Goal: Task Accomplishment & Management: Complete application form

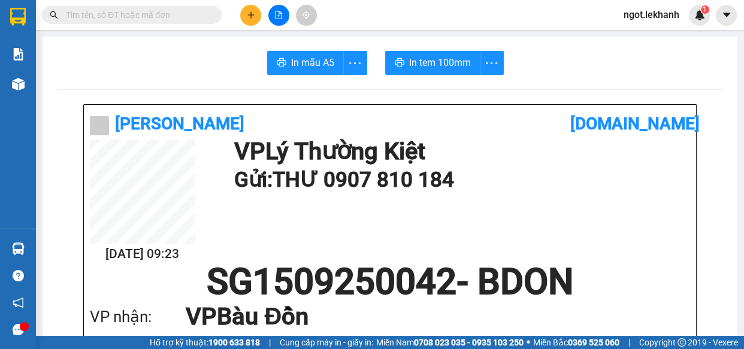
click at [252, 16] on icon "plus" at bounding box center [251, 15] width 8 height 8
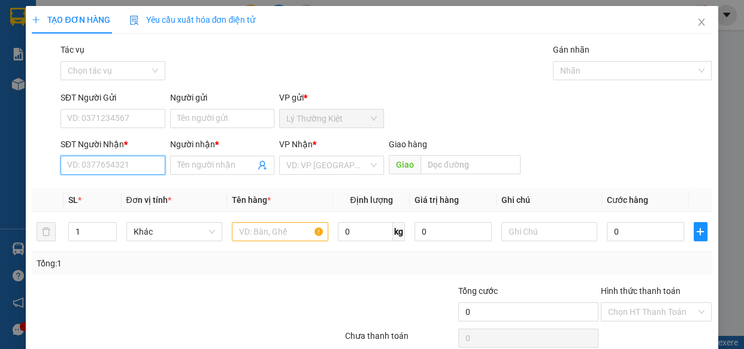
click at [129, 164] on input "SĐT Người Nhận *" at bounding box center [113, 165] width 105 height 19
type input "0986772851"
click at [152, 193] on div "0986772851 - LÚA" at bounding box center [111, 189] width 89 height 13
type input "LÚA"
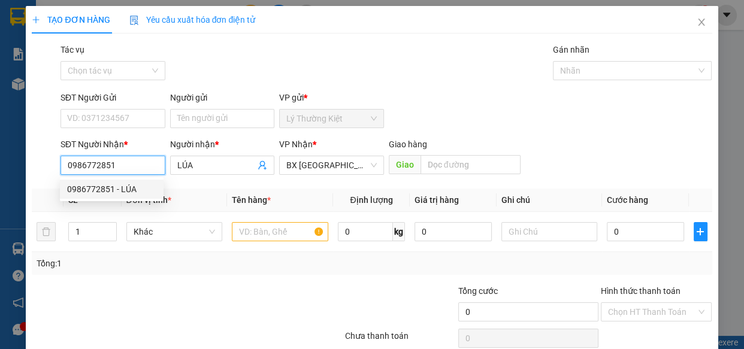
type input "40.000"
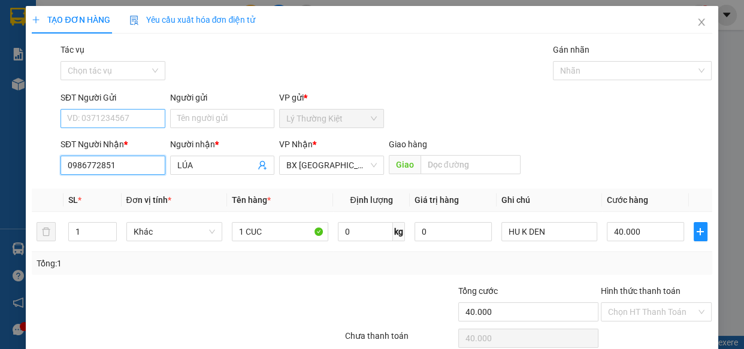
type input "0986772851"
click at [148, 122] on input "SĐT Người Gửi" at bounding box center [113, 118] width 105 height 19
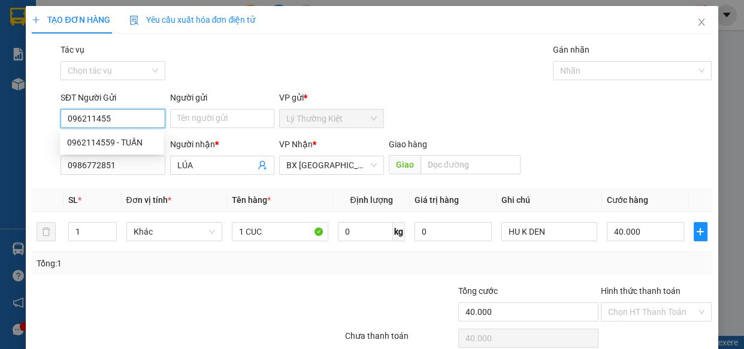
type input "0962114559"
click at [104, 140] on div "0962114559 - TUẤN" at bounding box center [111, 142] width 89 height 13
type input "TUẤN"
type input "0962114559"
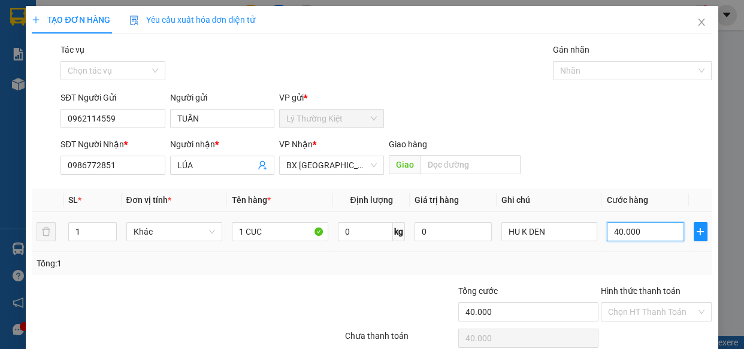
click at [626, 234] on input "40.000" at bounding box center [645, 231] width 77 height 19
type input "3"
type input "30"
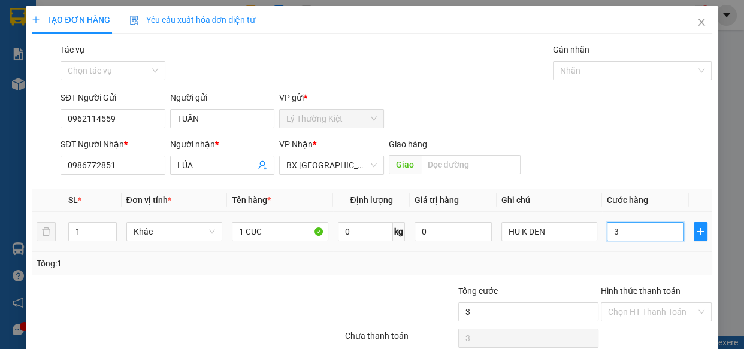
type input "30"
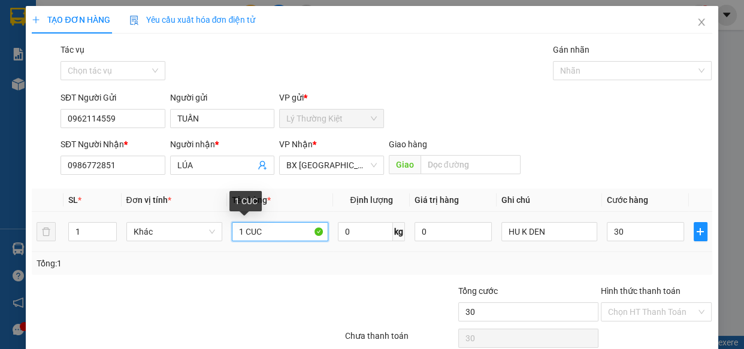
type input "30.000"
click at [277, 232] on input "1 CUC" at bounding box center [280, 231] width 96 height 19
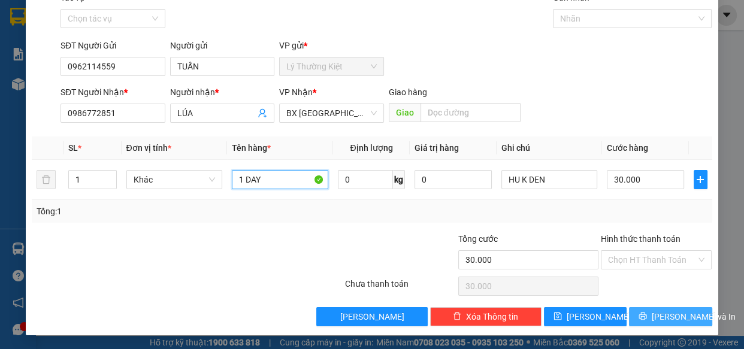
type input "1 DAY"
click at [654, 314] on span "[PERSON_NAME] và In" at bounding box center [694, 316] width 84 height 13
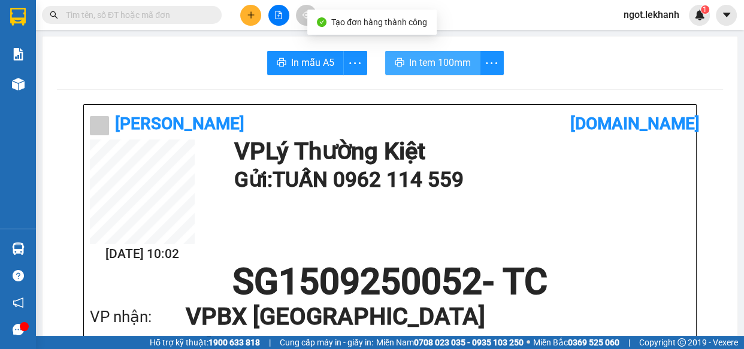
click at [442, 63] on span "In tem 100mm" at bounding box center [440, 62] width 62 height 15
